Goal: Find specific page/section: Find specific page/section

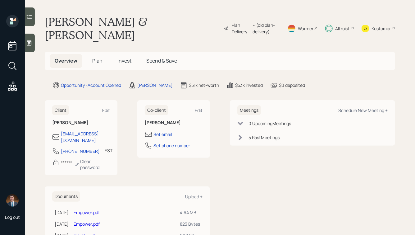
click at [127, 57] on span "Invest" at bounding box center [124, 60] width 14 height 7
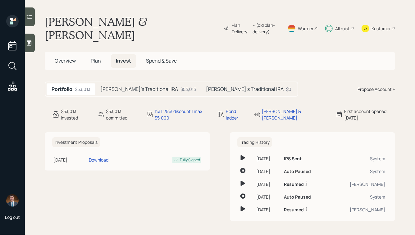
click at [329, 25] on icon at bounding box center [328, 29] width 7 height 8
